Goal: Task Accomplishment & Management: Use online tool/utility

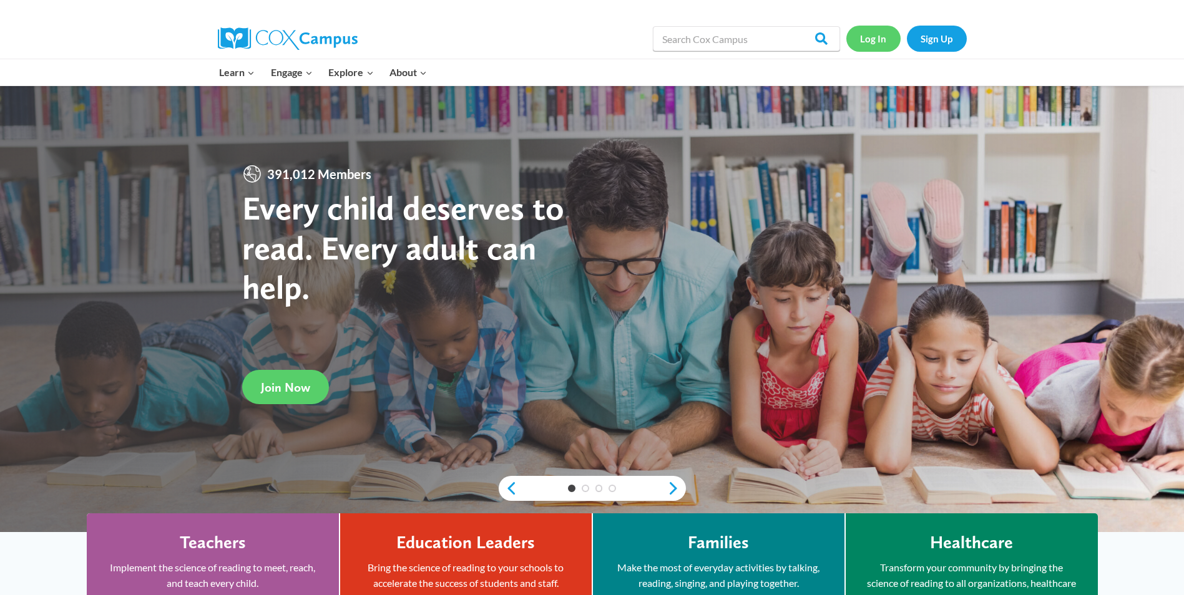
click at [869, 34] on link "Log In" at bounding box center [873, 39] width 54 height 26
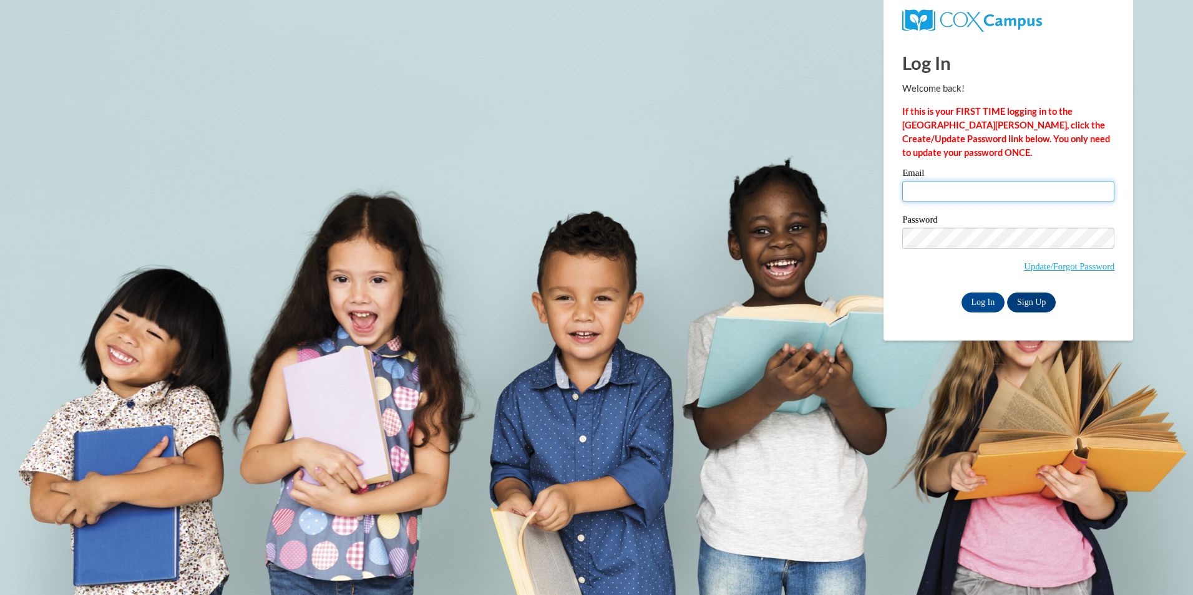
click at [1050, 197] on input "Email" at bounding box center [1009, 191] width 212 height 21
type input "[EMAIL_ADDRESS][DOMAIN_NAME]"
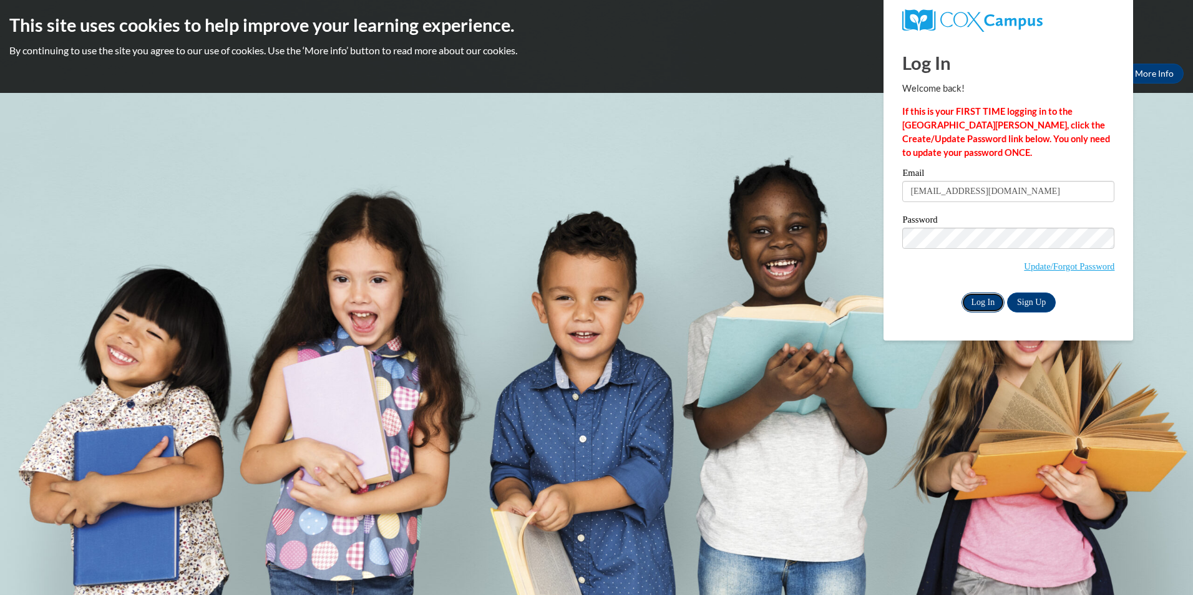
click at [970, 298] on input "Log In" at bounding box center [984, 303] width 44 height 20
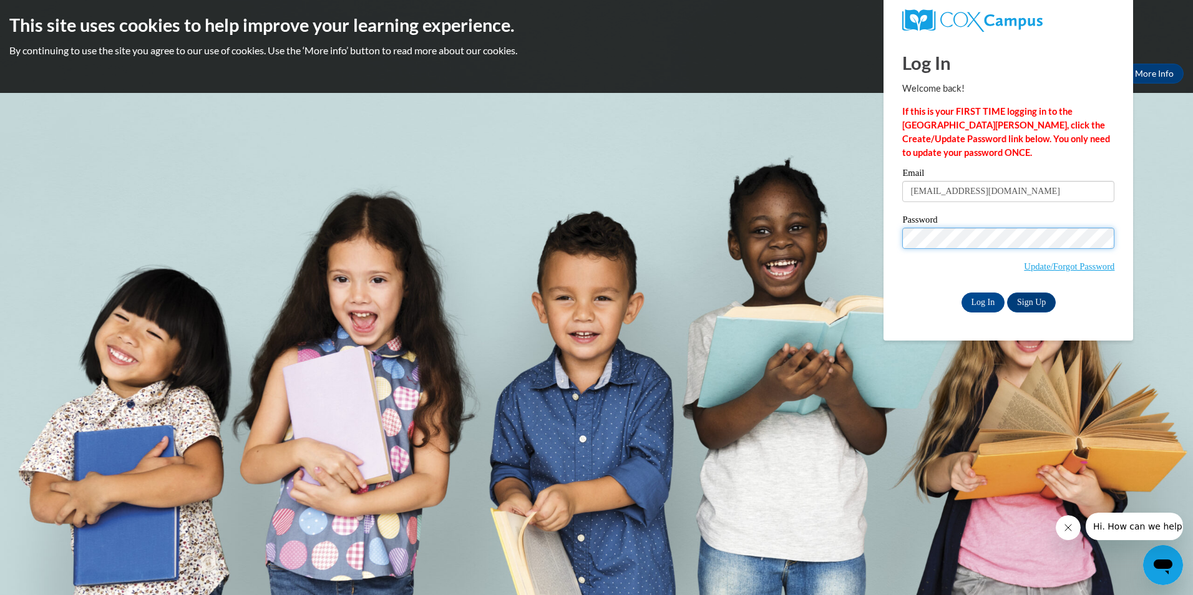
click at [962, 293] on input "Log In" at bounding box center [984, 303] width 44 height 20
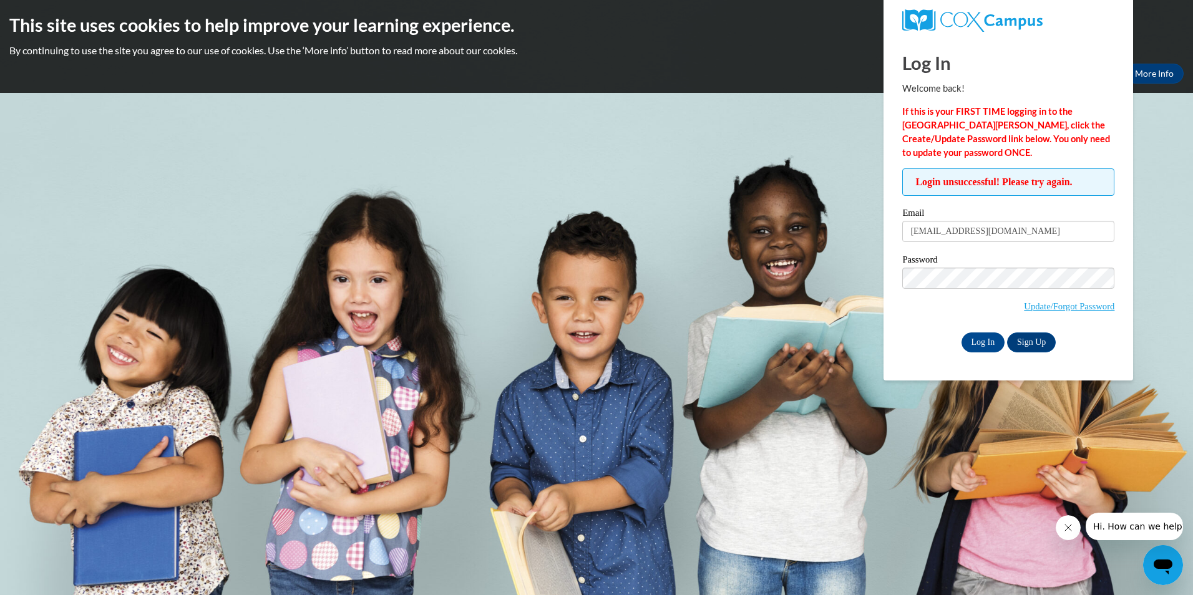
click at [1169, 230] on body "This site uses cookies to help improve your learning experience. By continuing …" at bounding box center [596, 297] width 1193 height 595
click at [1025, 307] on link "Update/Forgot Password" at bounding box center [1069, 306] width 91 height 10
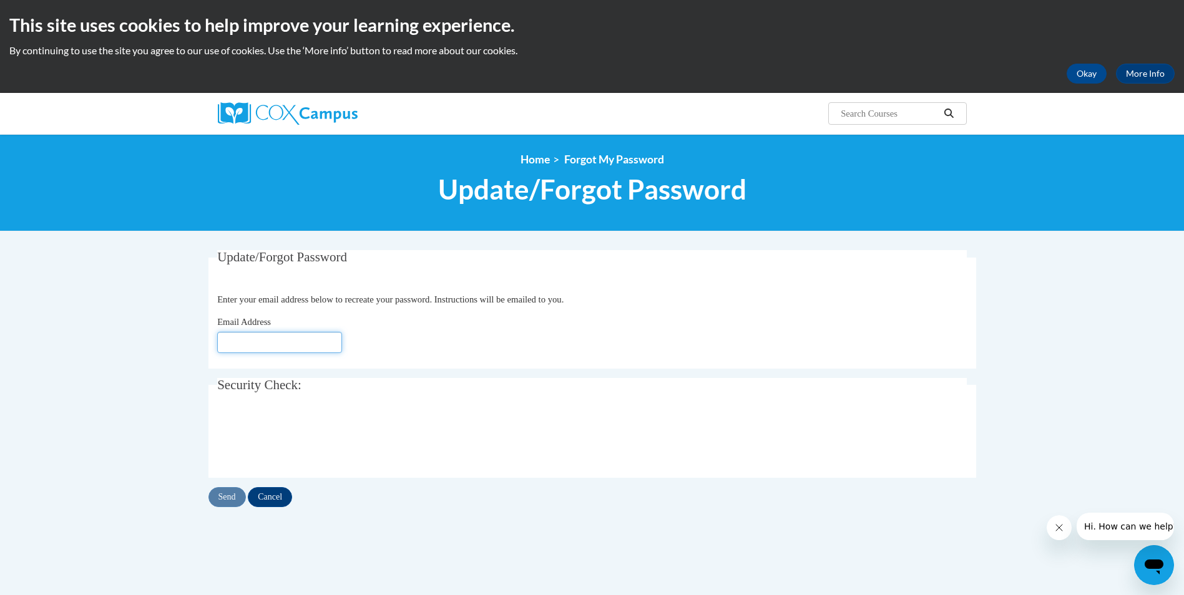
click at [243, 338] on input "Email Address" at bounding box center [279, 342] width 125 height 21
type input "[EMAIL_ADDRESS][DOMAIN_NAME]"
click at [230, 502] on input "Send" at bounding box center [226, 497] width 37 height 20
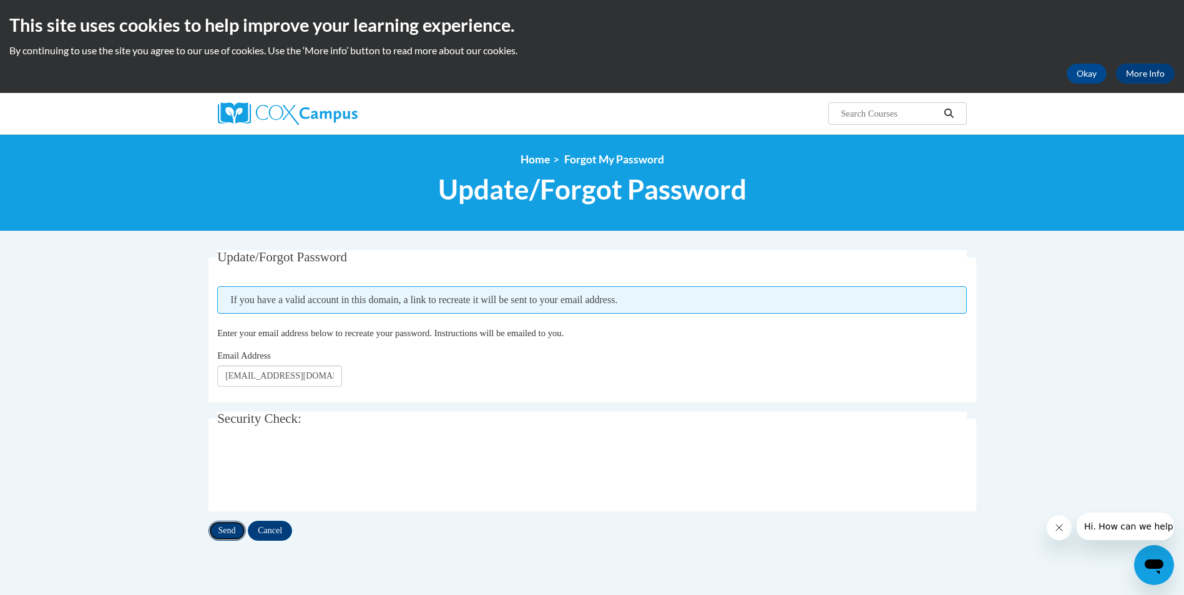
click at [225, 534] on input "Send" at bounding box center [226, 531] width 37 height 20
click at [1102, 74] on button "Okay" at bounding box center [1087, 74] width 40 height 20
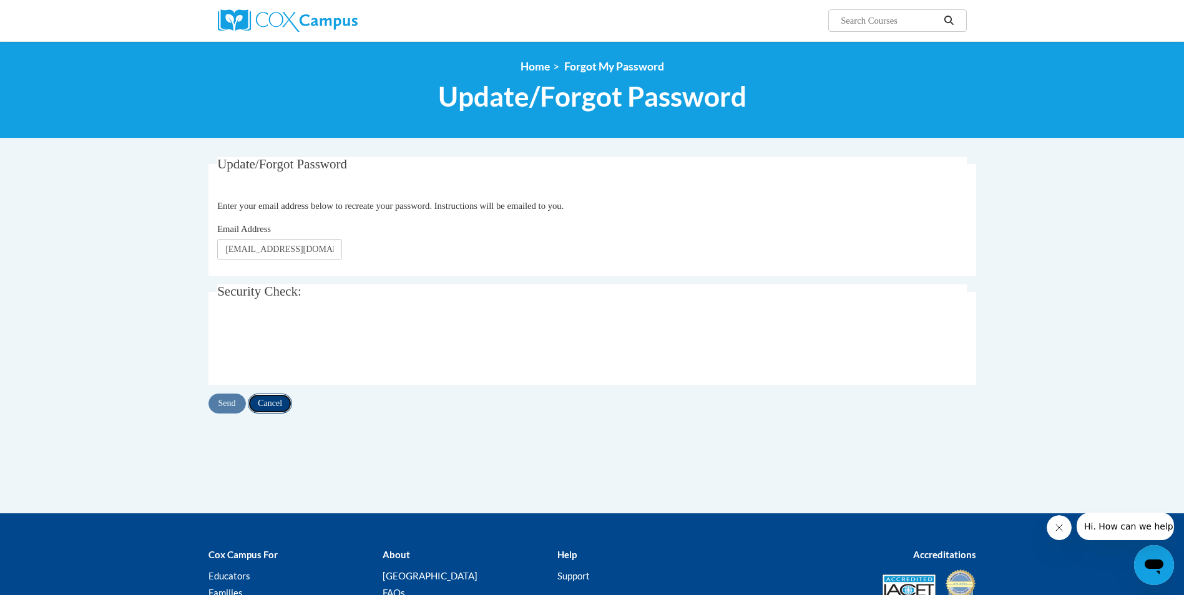
click at [267, 403] on input "Cancel" at bounding box center [270, 404] width 44 height 20
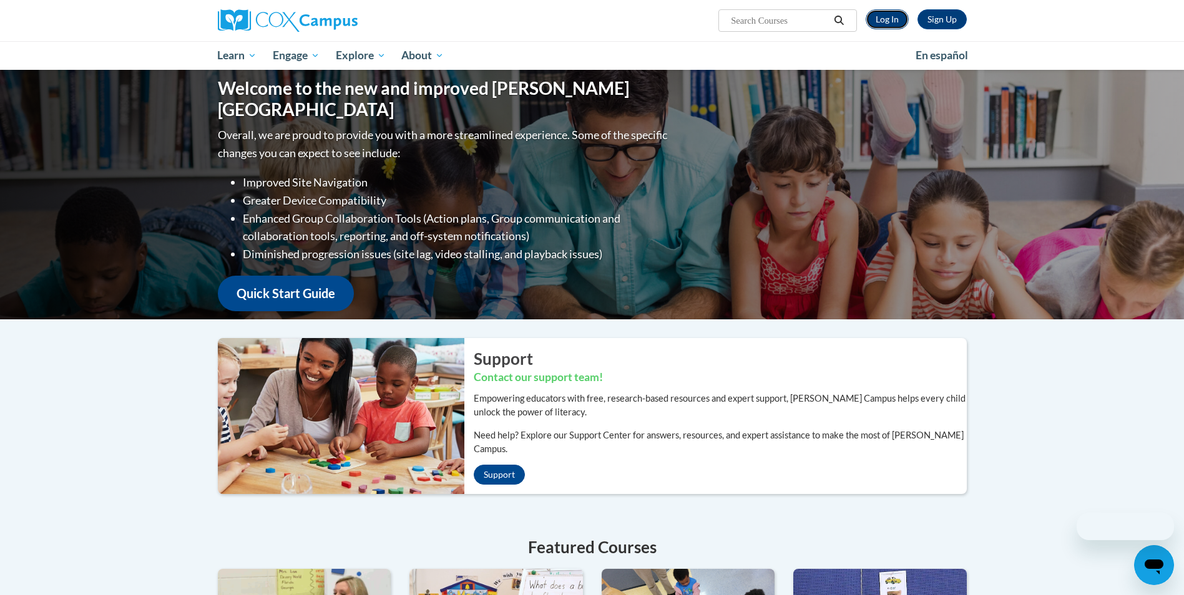
click at [893, 16] on link "Log In" at bounding box center [887, 19] width 43 height 20
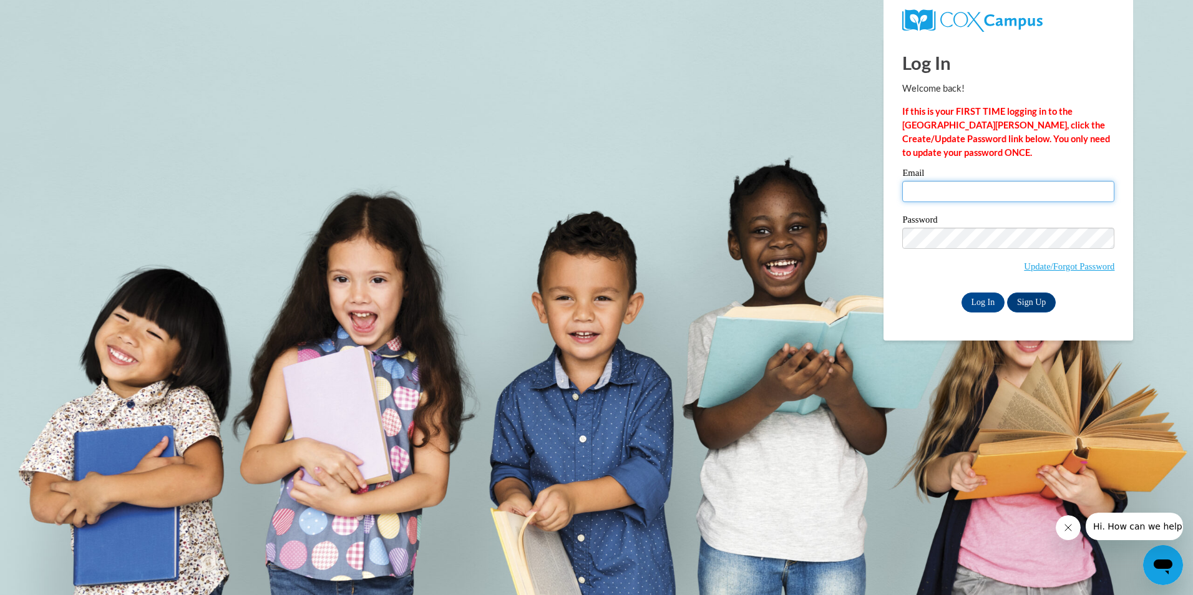
type input "[EMAIL_ADDRESS][DOMAIN_NAME]"
click at [962, 293] on input "Log In" at bounding box center [984, 303] width 44 height 20
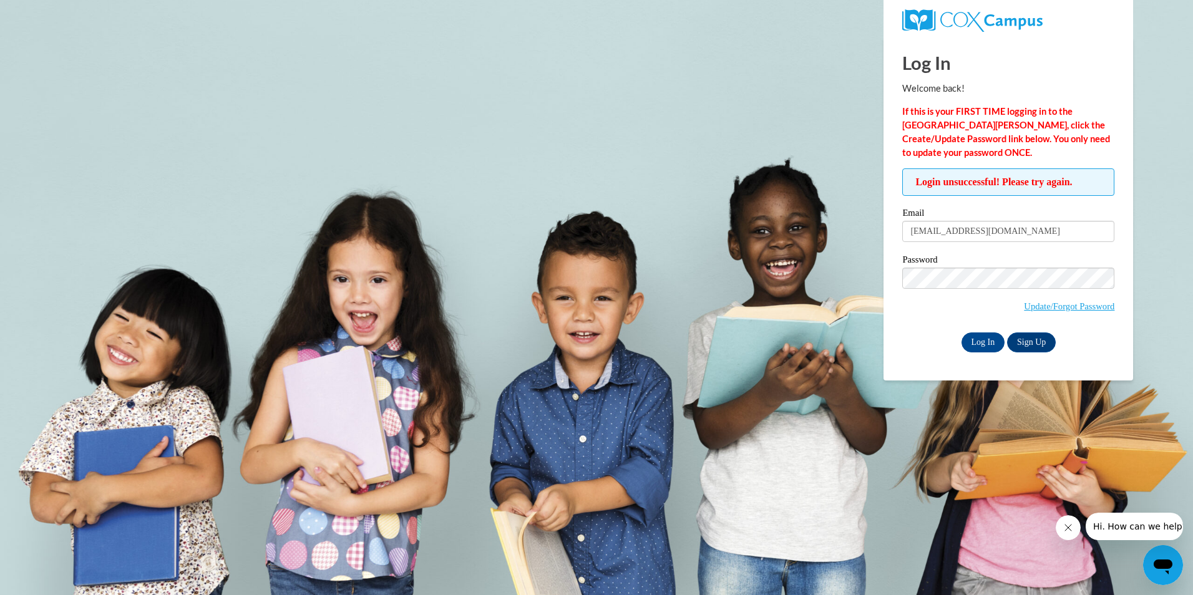
click at [1153, 283] on body "Log In Welcome back! If this is your FIRST TIME logging in to the NEW Cox Campu…" at bounding box center [596, 297] width 1193 height 595
click at [984, 347] on input "Log In" at bounding box center [984, 343] width 44 height 20
click at [990, 345] on input "Log In" at bounding box center [984, 343] width 44 height 20
click at [962, 333] on input "Log In" at bounding box center [984, 343] width 44 height 20
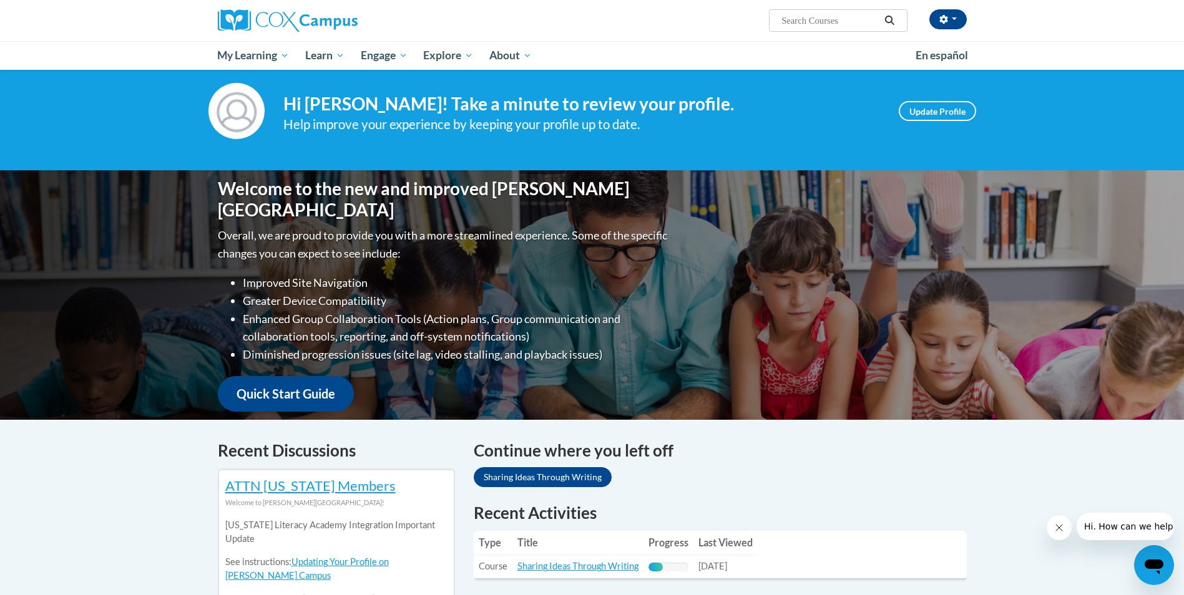
scroll to position [250, 0]
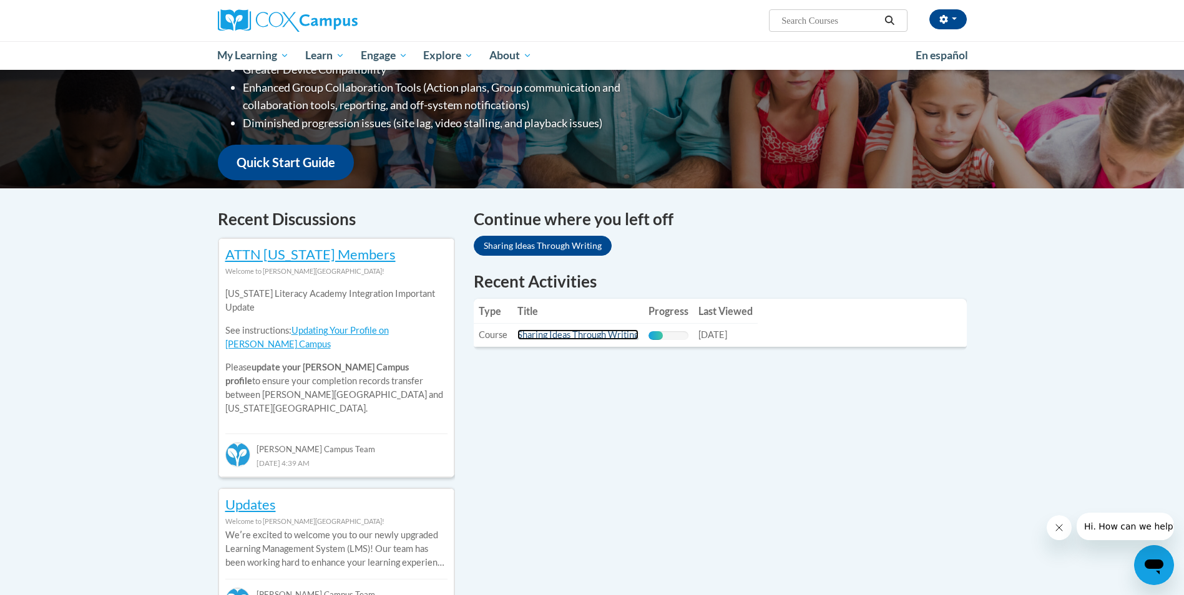
click at [587, 338] on link "Sharing Ideas Through Writing" at bounding box center [577, 335] width 121 height 11
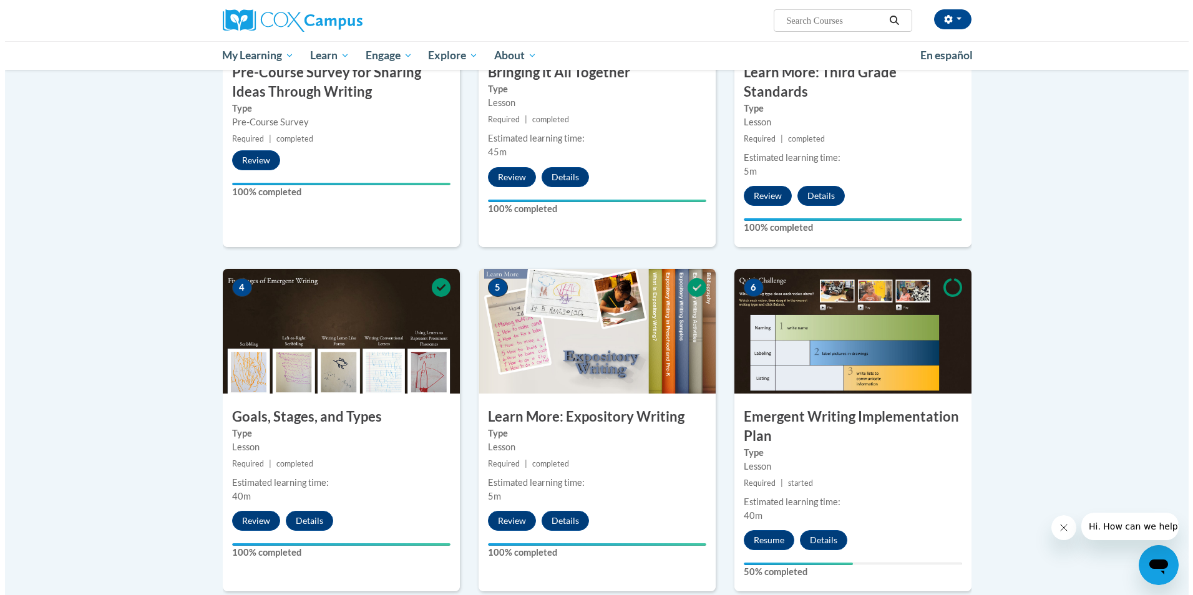
scroll to position [437, 0]
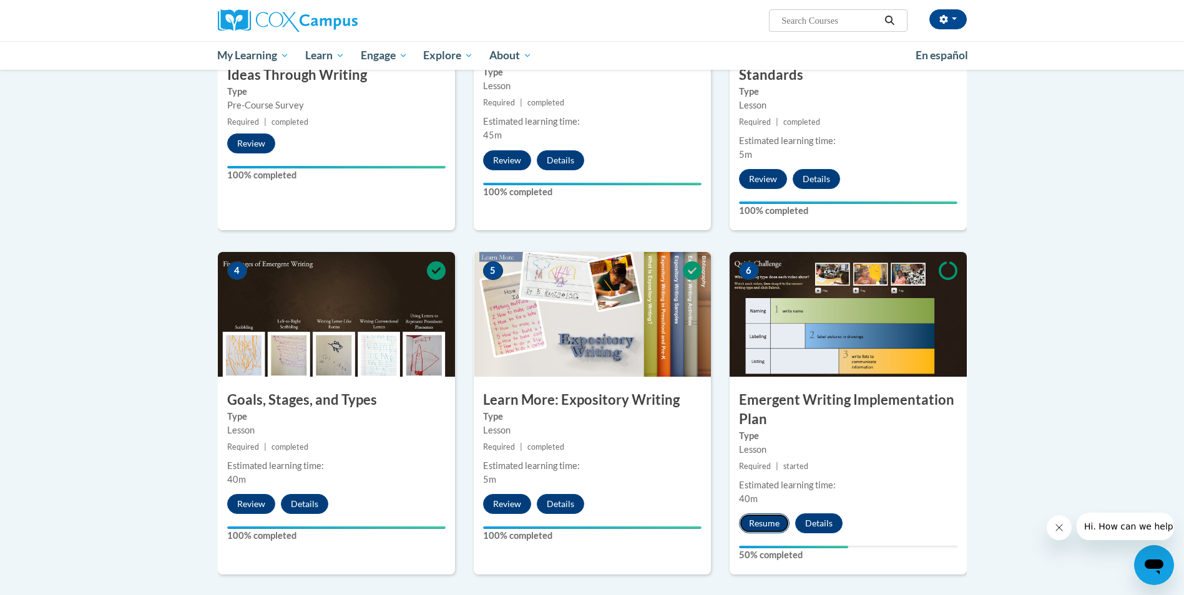
click at [758, 514] on button "Resume" at bounding box center [764, 524] width 51 height 20
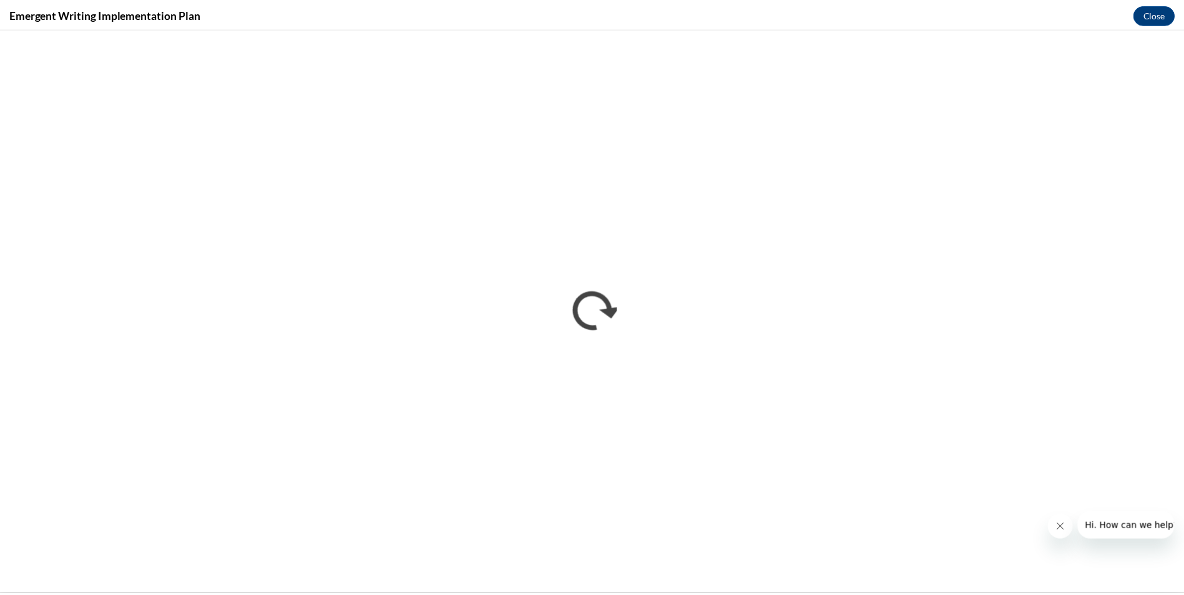
scroll to position [0, 0]
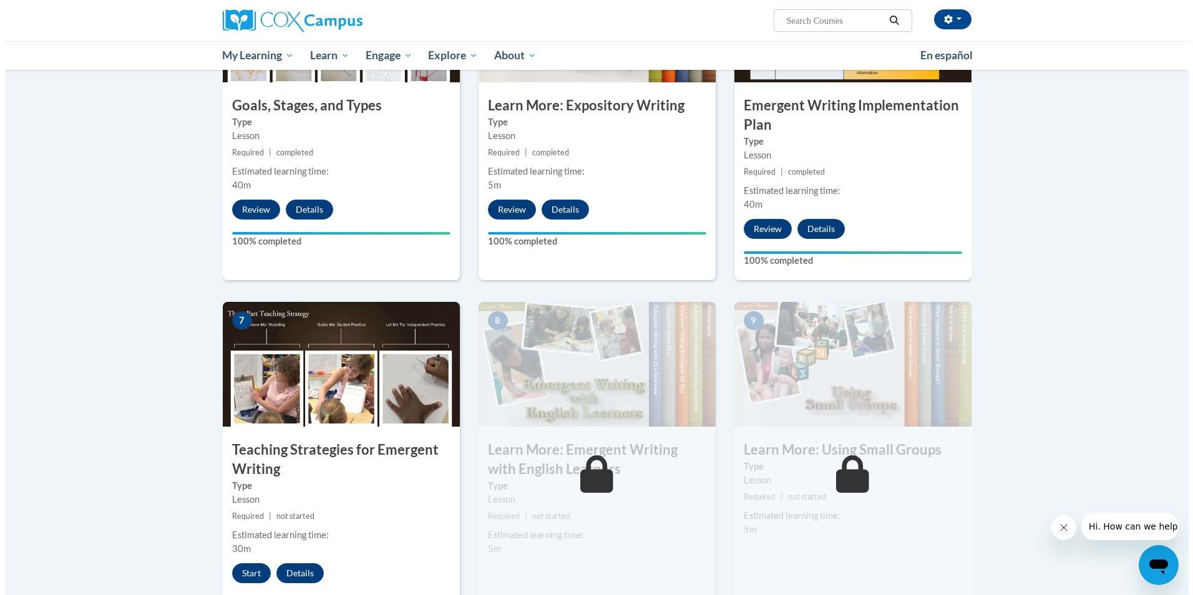
scroll to position [749, 0]
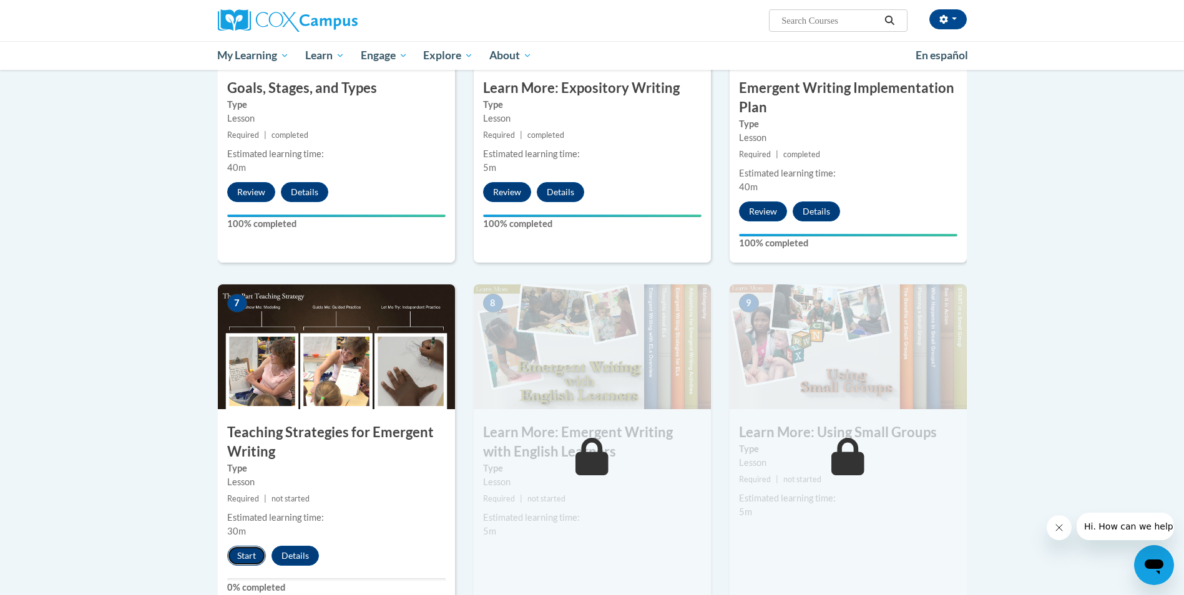
click at [248, 546] on button "Start" at bounding box center [246, 556] width 39 height 20
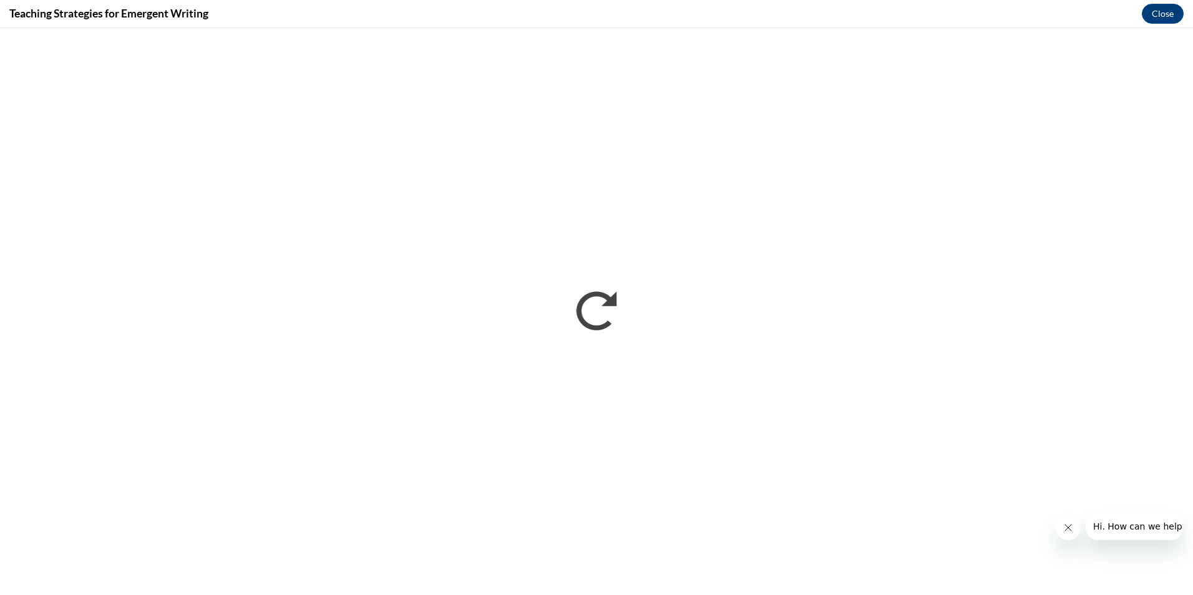
scroll to position [0, 0]
